Goal: Task Accomplishment & Management: Use online tool/utility

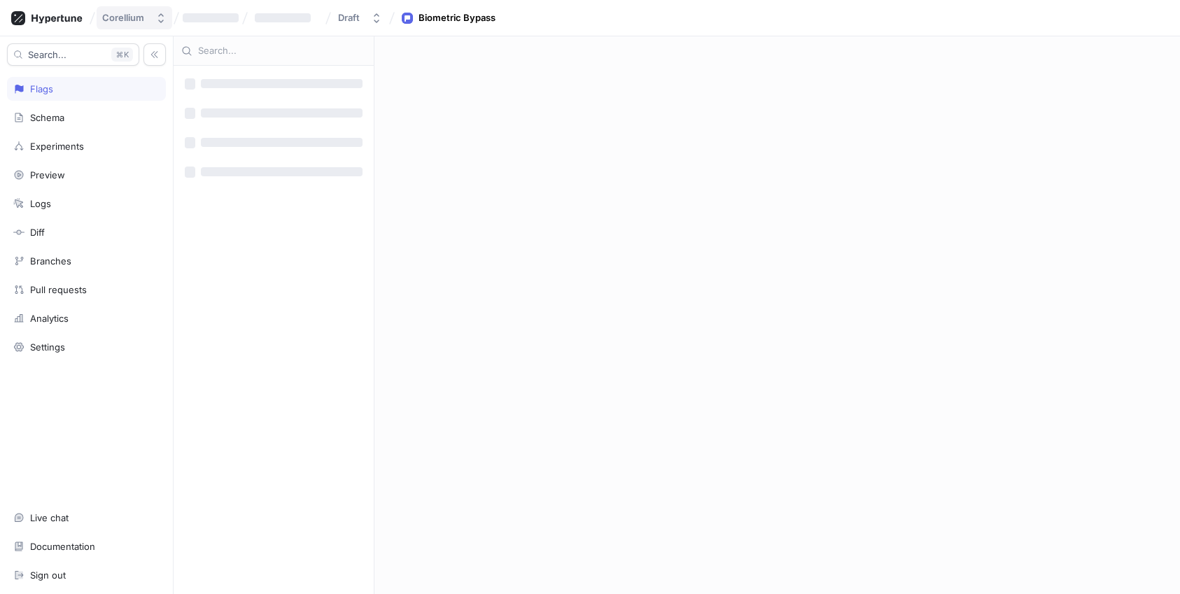
click at [125, 15] on div "Corellium" at bounding box center [123, 18] width 42 height 12
click at [129, 94] on span "Corellium" at bounding box center [184, 96] width 118 height 12
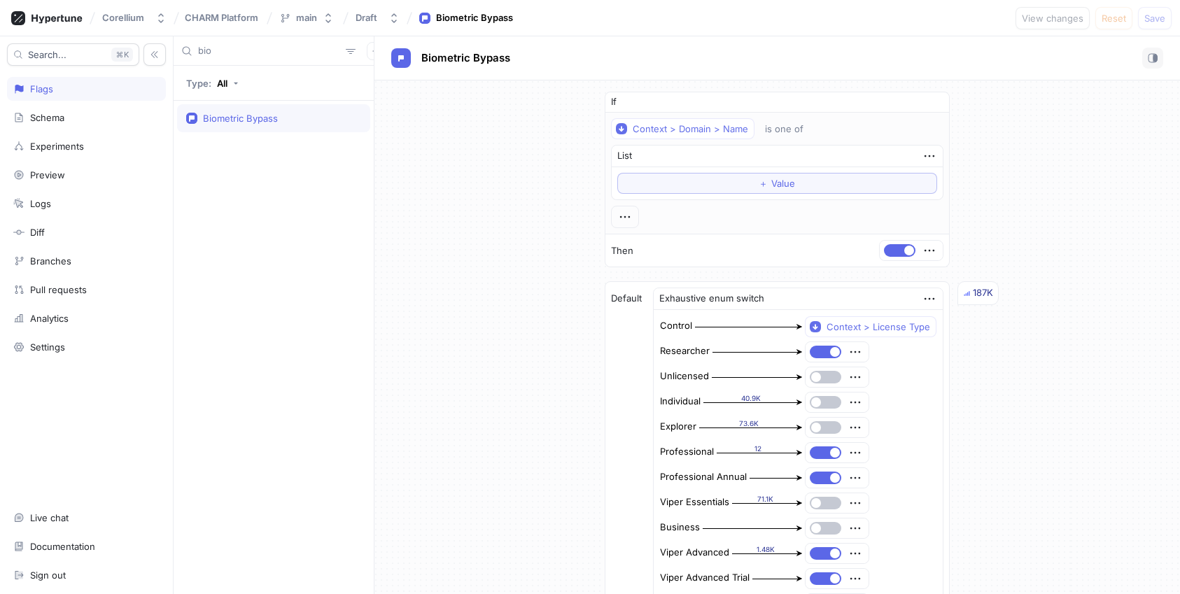
click at [66, 30] on div "Corellium CHARM Platform main Draft Biometric Bypass View changes Reset Save" at bounding box center [590, 18] width 1180 height 36
click at [69, 11] on icon at bounding box center [46, 18] width 71 height 14
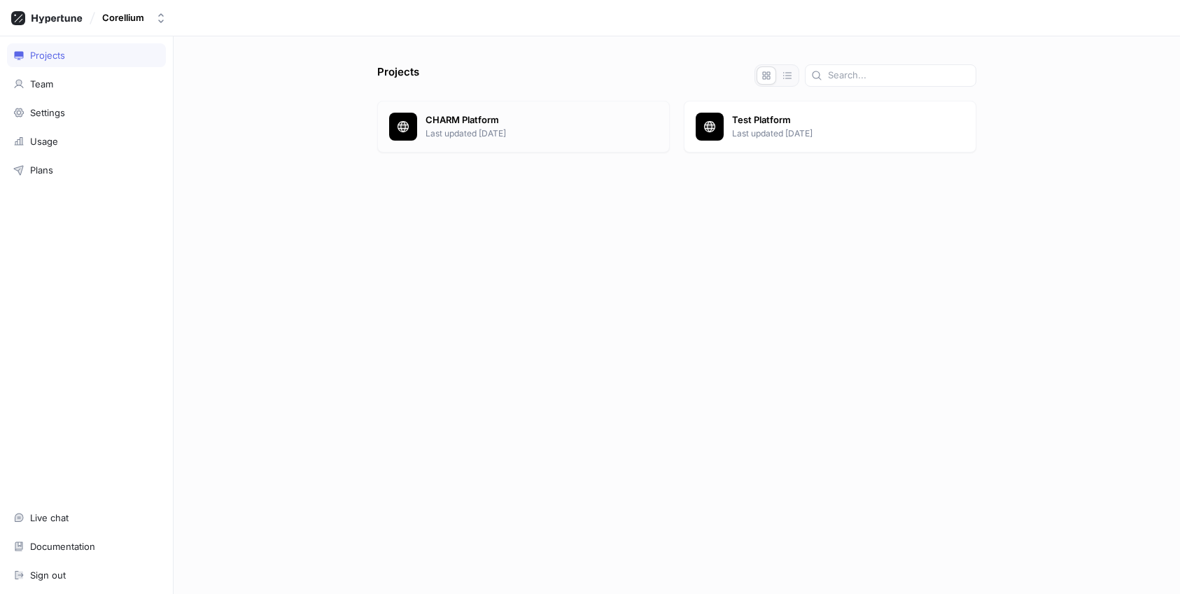
click at [539, 127] on p "Last updated [DATE]" at bounding box center [542, 133] width 232 height 13
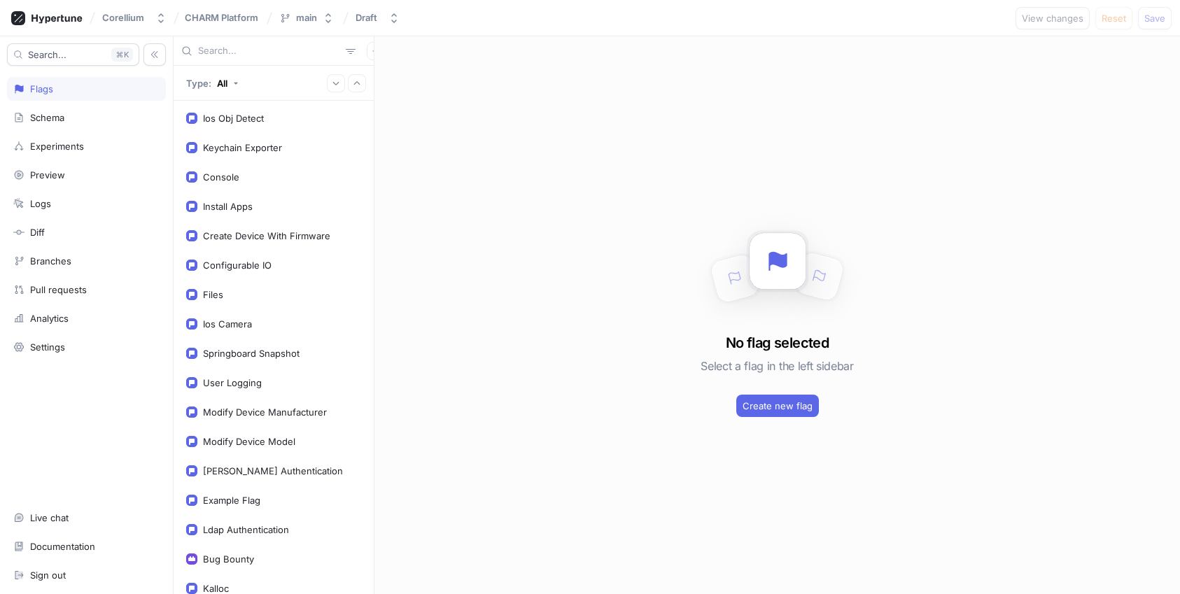
click at [279, 59] on div at bounding box center [274, 50] width 200 height 29
drag, startPoint x: 274, startPoint y: 55, endPoint x: 253, endPoint y: 58, distance: 21.2
click at [262, 57] on input "text" at bounding box center [269, 51] width 142 height 14
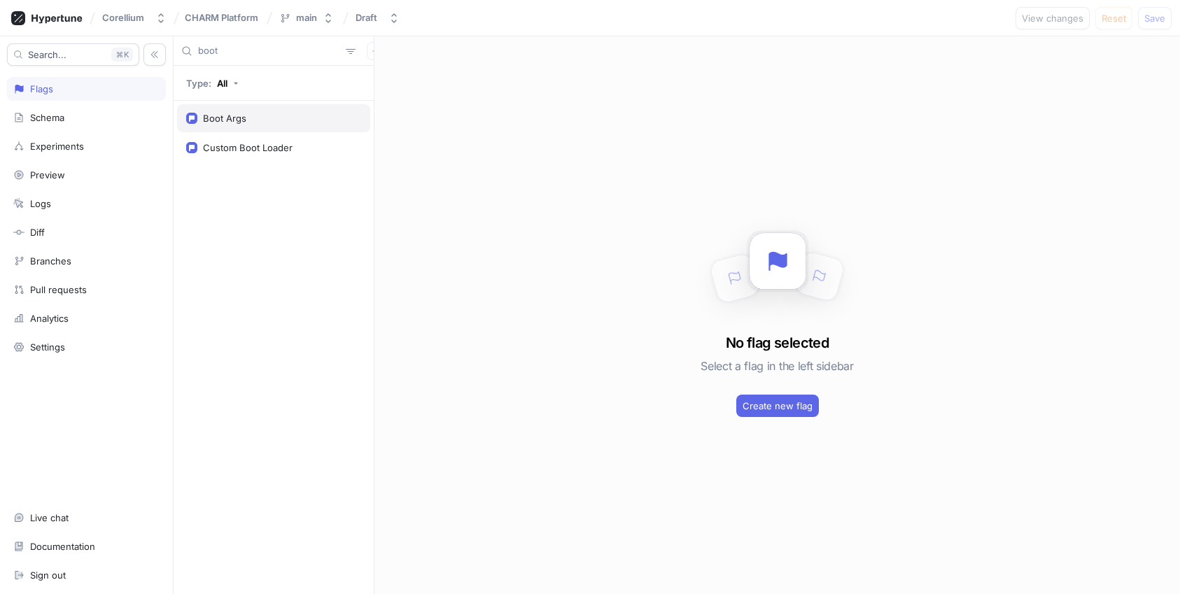
type input "boot"
click at [241, 132] on div "Boot Args" at bounding box center [273, 118] width 193 height 28
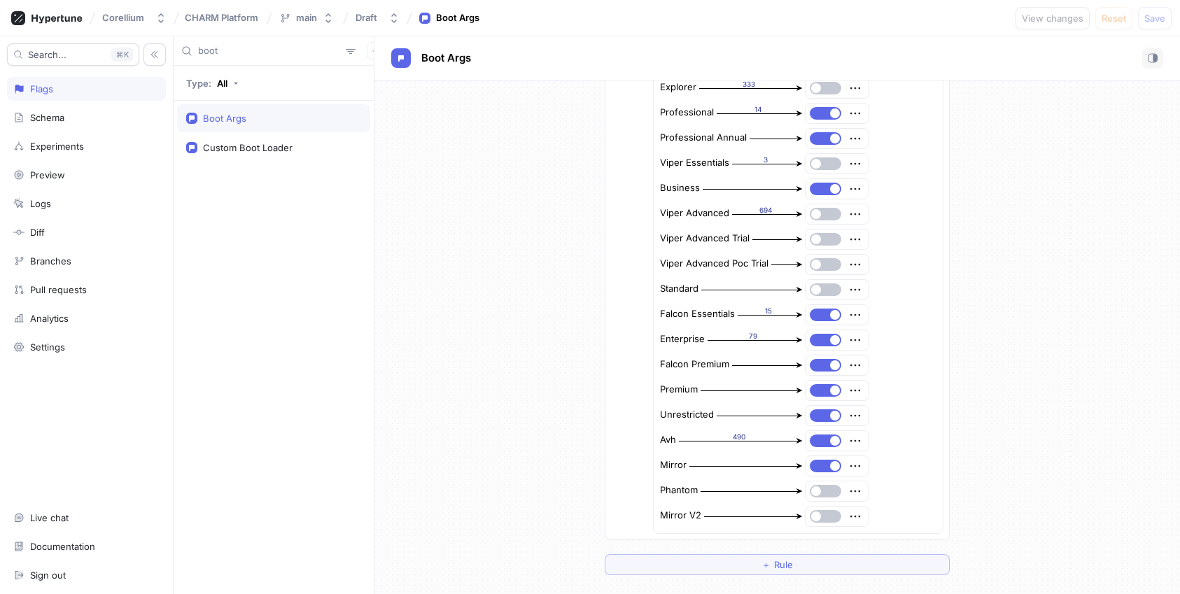
scroll to position [1130, 0]
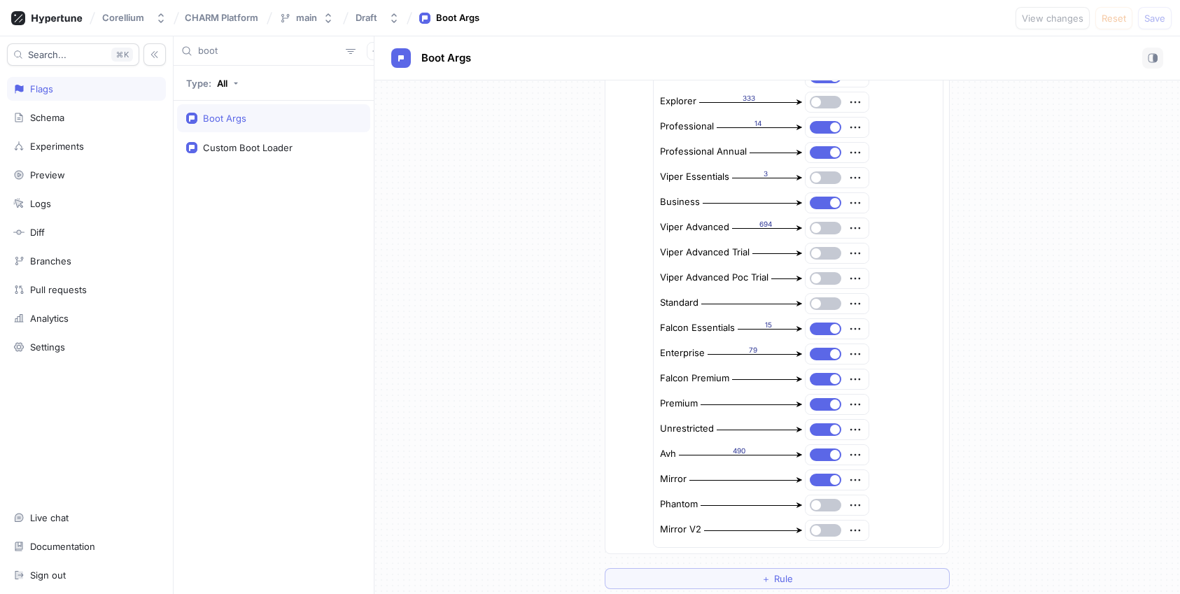
type textarea "x"
